Goal: Transaction & Acquisition: Purchase product/service

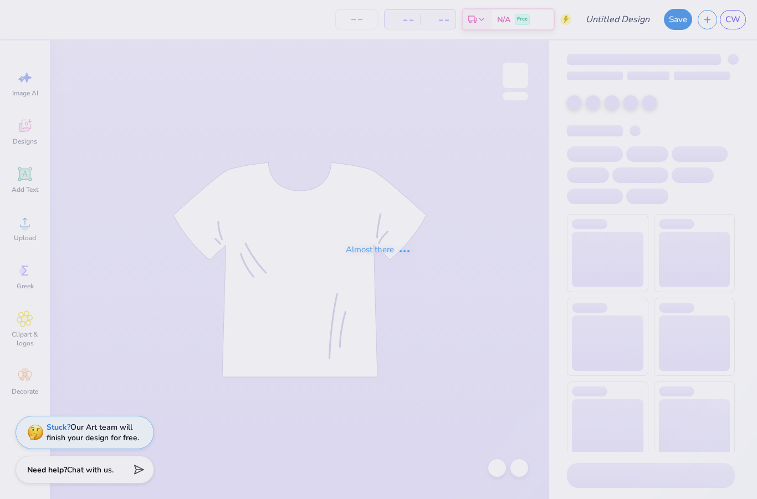
type input "RG2"
type input "38"
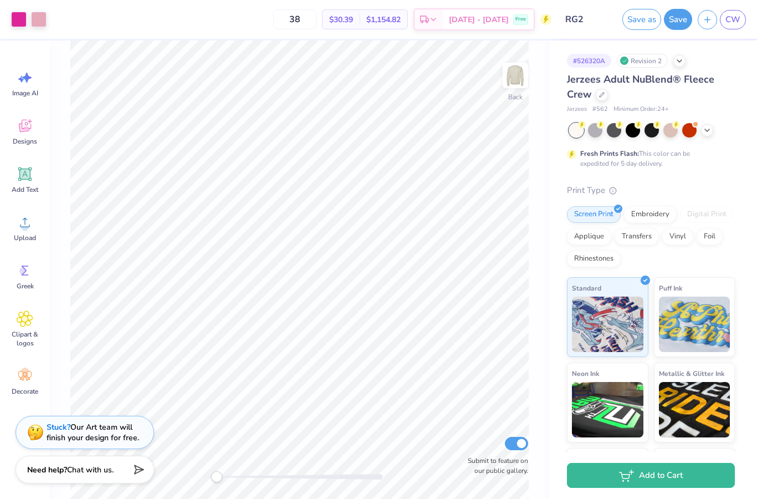
click at [703, 138] on div "Fresh Prints Flash: This color can be expedited for 5 day delivery." at bounding box center [651, 145] width 168 height 45
click at [710, 130] on icon at bounding box center [707, 129] width 9 height 9
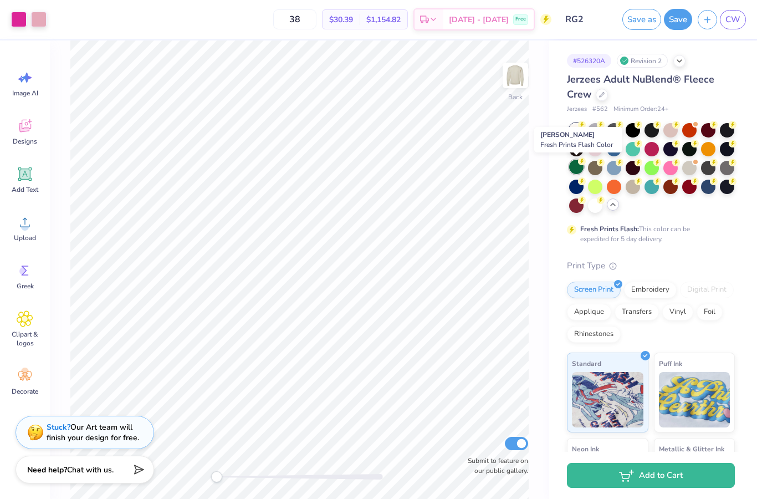
click at [575, 166] on div at bounding box center [576, 167] width 14 height 14
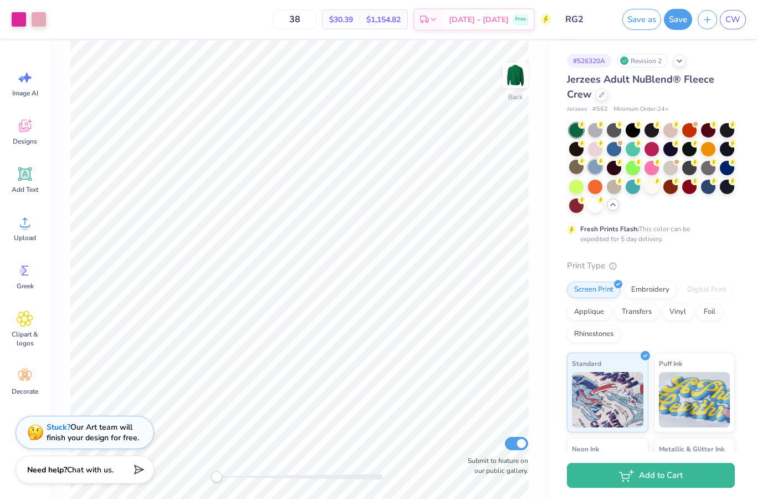
click at [598, 171] on div at bounding box center [595, 167] width 14 height 14
click at [596, 151] on div at bounding box center [595, 148] width 14 height 14
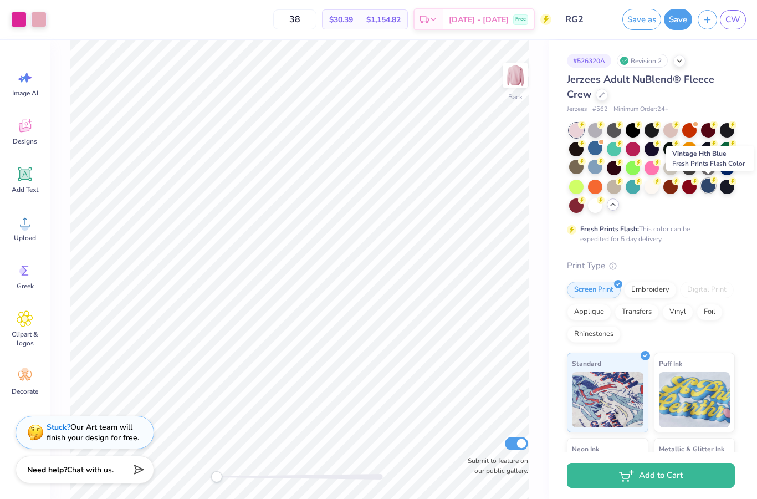
click at [709, 190] on div at bounding box center [708, 185] width 14 height 14
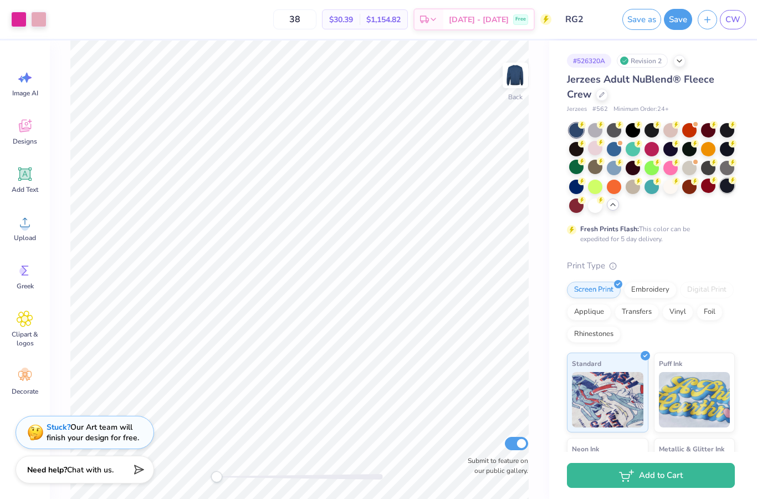
click at [723, 192] on div at bounding box center [727, 185] width 14 height 14
click at [728, 171] on div at bounding box center [727, 168] width 14 height 14
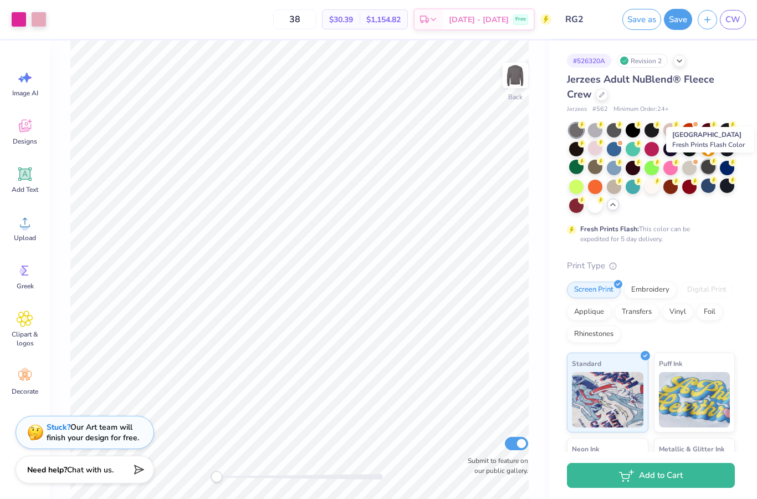
click at [711, 171] on div at bounding box center [708, 167] width 14 height 14
click at [705, 150] on div at bounding box center [708, 148] width 14 height 14
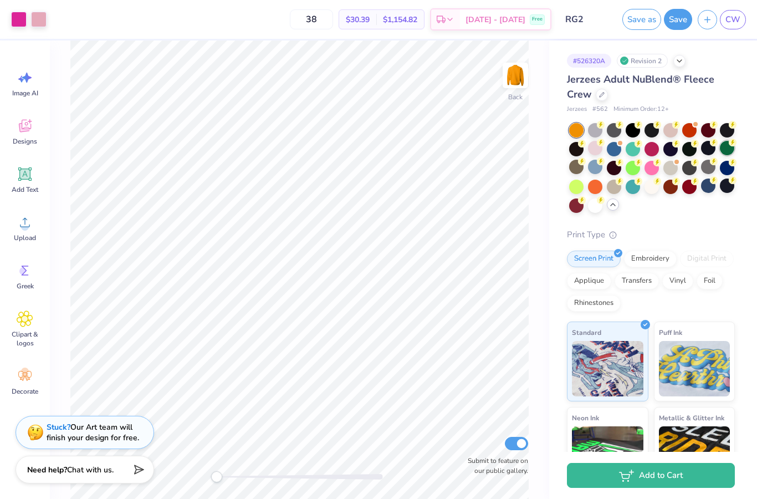
click at [724, 150] on div at bounding box center [727, 148] width 14 height 14
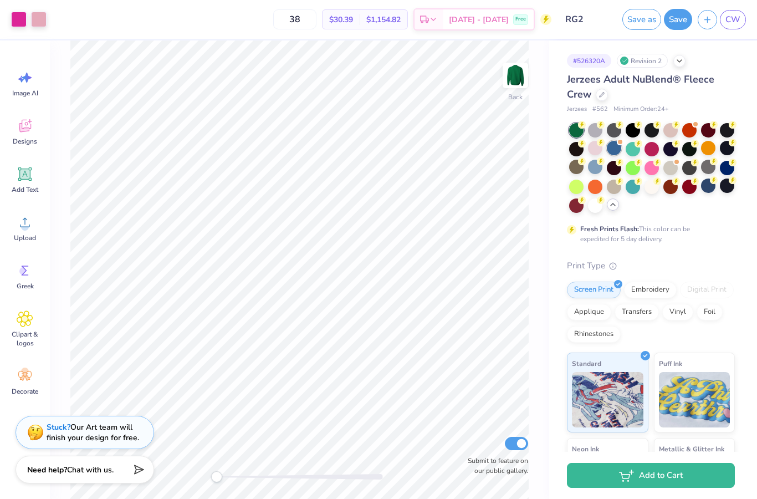
click at [617, 147] on div at bounding box center [614, 148] width 14 height 14
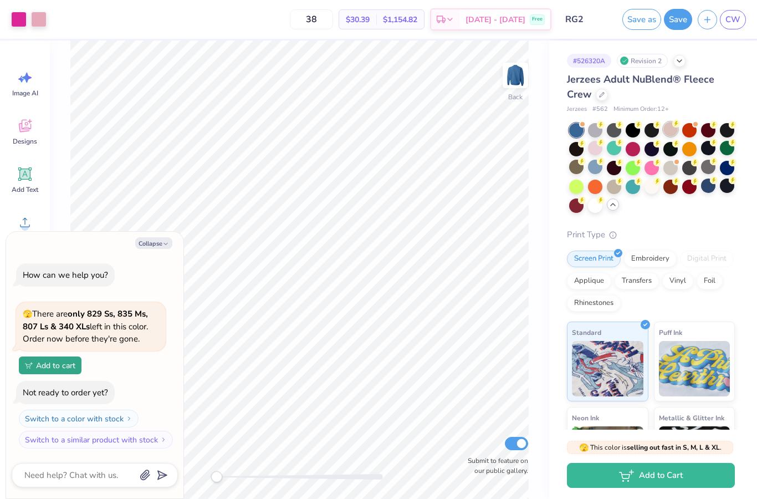
click at [669, 134] on div at bounding box center [670, 129] width 14 height 14
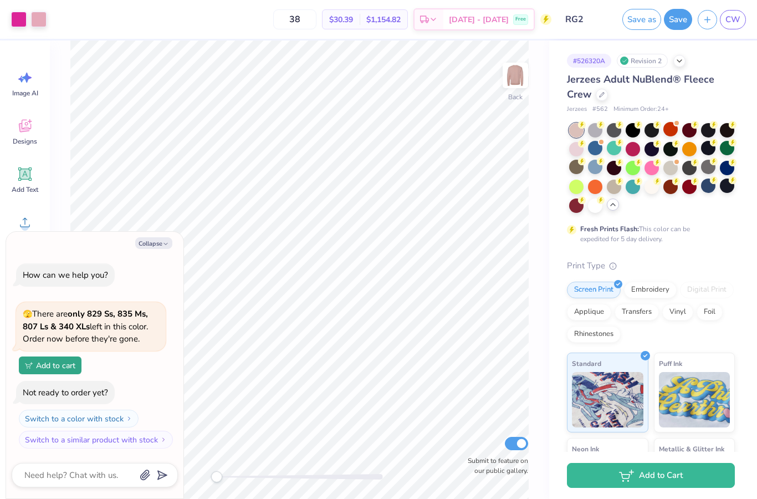
click at [571, 213] on div "Fresh Prints Flash: This color can be expedited for 5 day delivery." at bounding box center [651, 183] width 168 height 121
click at [575, 202] on div at bounding box center [576, 204] width 14 height 14
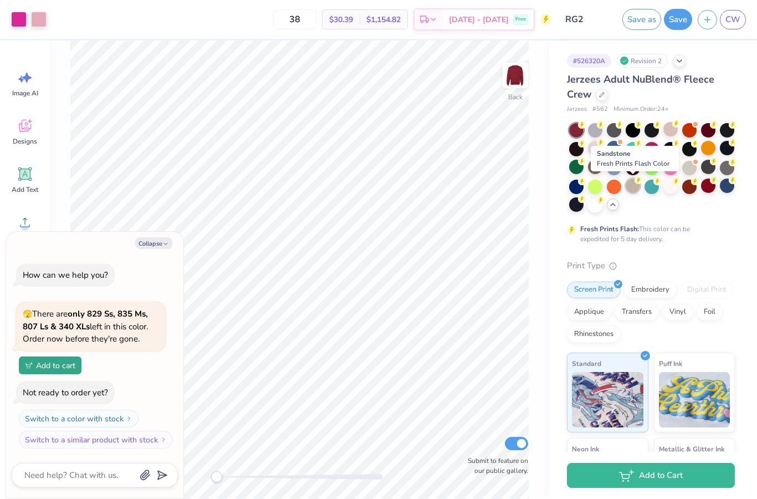
click at [637, 185] on div at bounding box center [633, 185] width 14 height 14
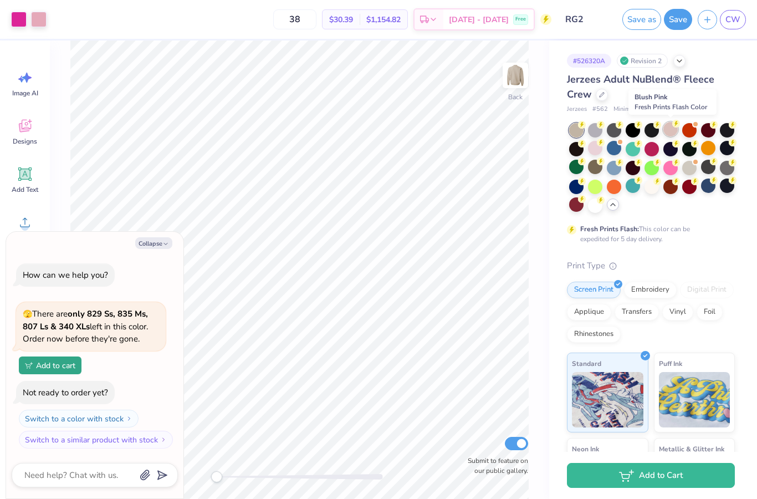
click at [678, 131] on div at bounding box center [670, 129] width 14 height 14
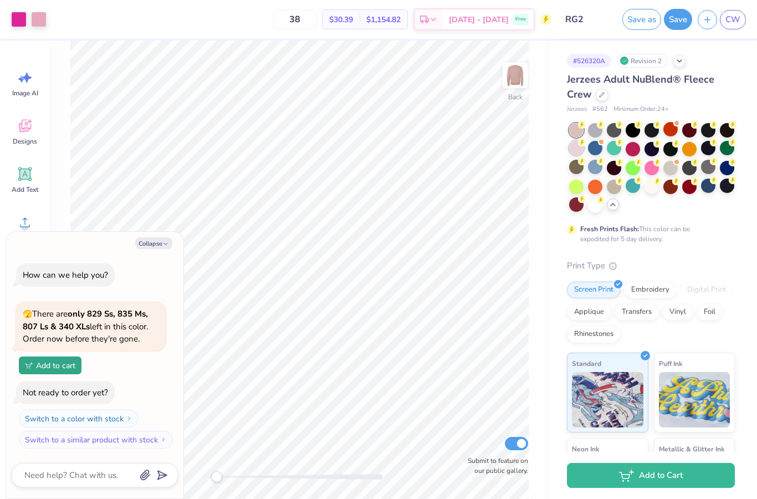
click at [572, 150] on div at bounding box center [576, 148] width 14 height 14
click at [647, 194] on div at bounding box center [652, 168] width 166 height 90
click at [651, 186] on div at bounding box center [651, 185] width 14 height 14
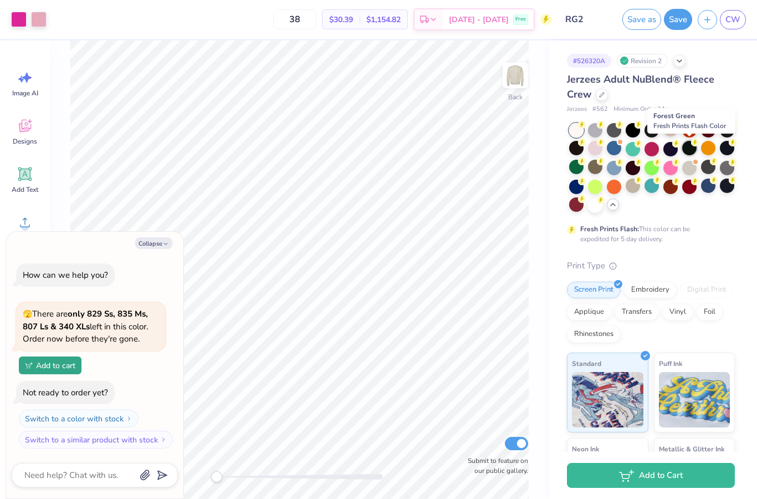
click at [693, 150] on div at bounding box center [689, 148] width 14 height 14
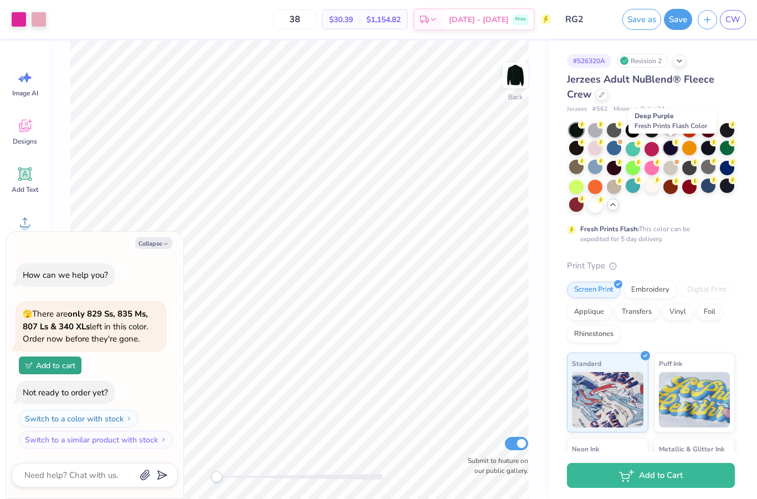
click at [672, 151] on div at bounding box center [670, 148] width 14 height 14
click at [665, 149] on div at bounding box center [670, 148] width 14 height 14
click at [567, 131] on div at bounding box center [651, 168] width 168 height 90
click at [629, 133] on div at bounding box center [633, 129] width 14 height 14
click at [672, 151] on div at bounding box center [670, 148] width 14 height 14
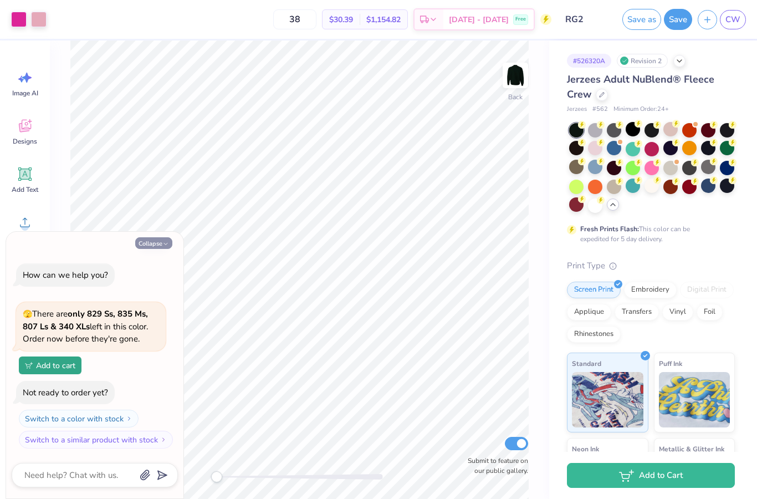
click at [163, 245] on icon "button" at bounding box center [165, 243] width 7 height 7
type textarea "x"
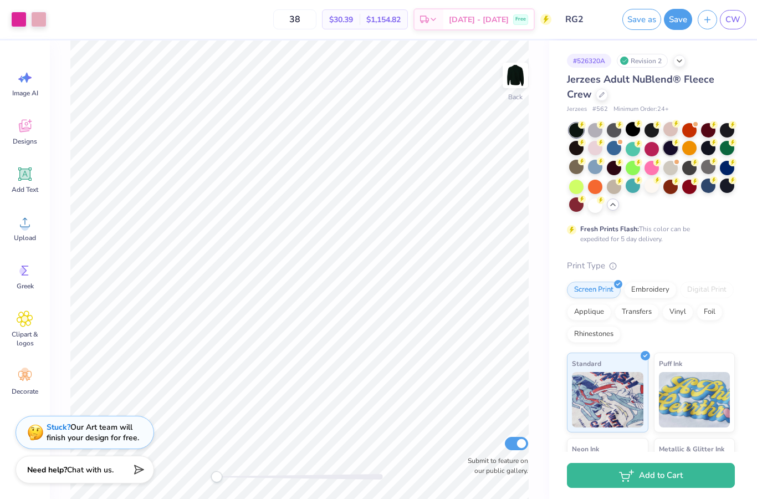
click at [669, 150] on div at bounding box center [670, 148] width 14 height 14
click at [726, 130] on div at bounding box center [727, 129] width 14 height 14
click at [724, 134] on div at bounding box center [727, 129] width 14 height 14
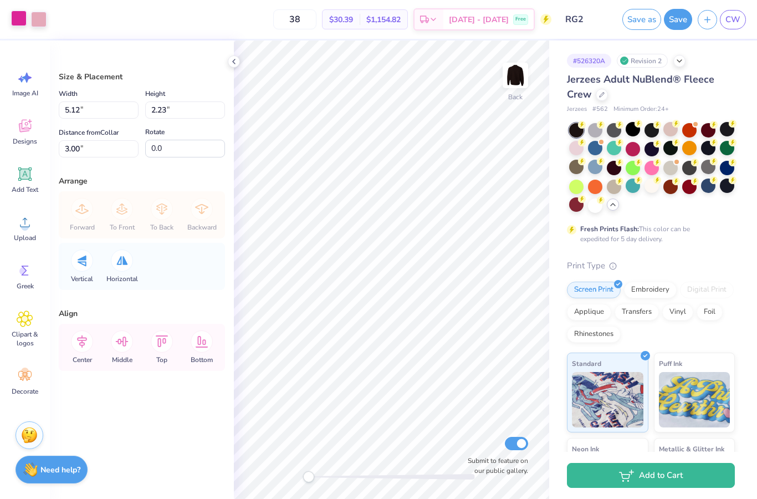
click at [20, 22] on div at bounding box center [19, 19] width 16 height 16
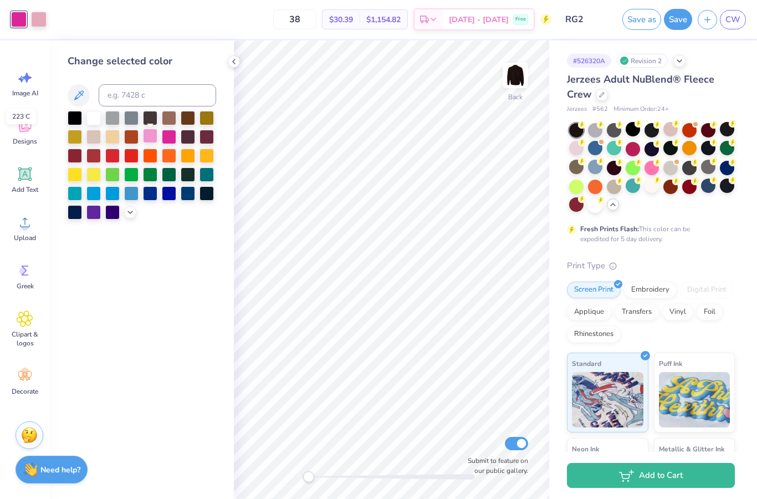
click at [147, 142] on div at bounding box center [150, 136] width 14 height 14
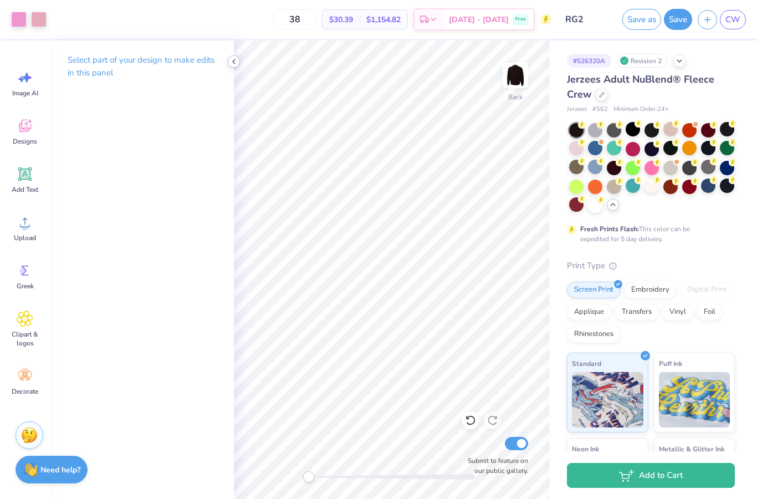
click at [234, 57] on div at bounding box center [234, 61] width 12 height 12
